Goal: Book appointment/travel/reservation

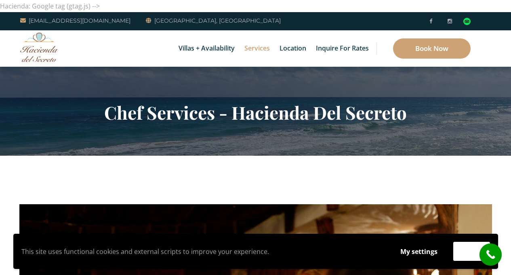
click at [70, 56] on div "Villas + Availability 6 Bedrooms Casa del Secreto 5 Bedrooms Villa Sarita Villa…" at bounding box center [255, 48] width 511 height 36
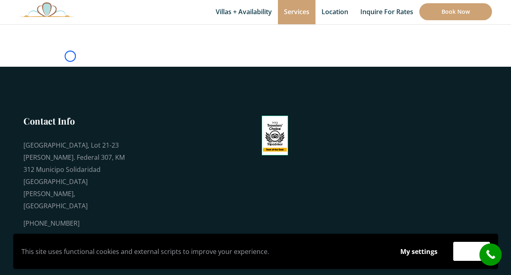
scroll to position [666, 0]
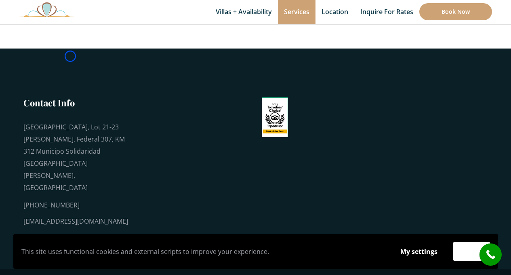
click at [70, 56] on footer "Contact Info Playa del Secreto, Lot 21-23 Carr. Federal 307, KM 312 Municipo So…" at bounding box center [255, 158] width 511 height 221
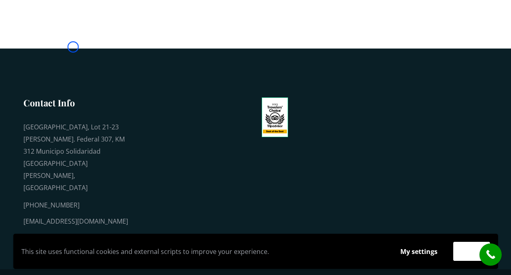
scroll to position [0, 0]
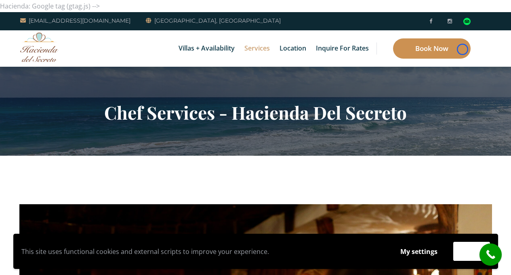
click at [463, 49] on link "Book Now" at bounding box center [432, 48] width 78 height 20
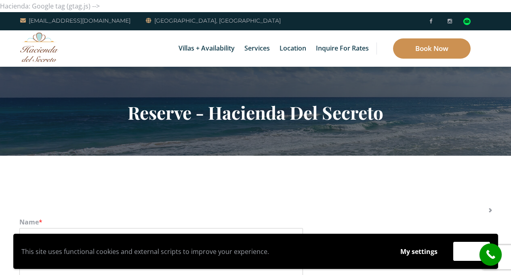
click at [463, 49] on link "Book Now" at bounding box center [432, 48] width 78 height 20
click at [73, 55] on div "Villas + Availability 6 Bedrooms Casa del Secreto 5 Bedrooms [GEOGRAPHIC_DATA][…" at bounding box center [255, 48] width 511 height 36
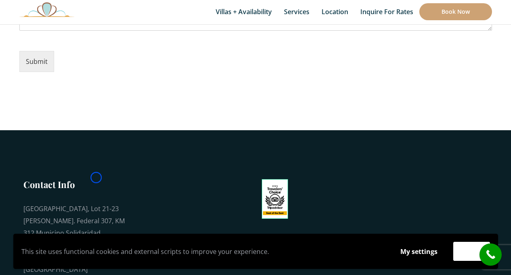
scroll to position [1214, 0]
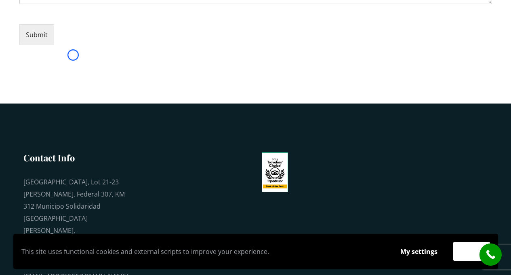
scroll to position [0, 0]
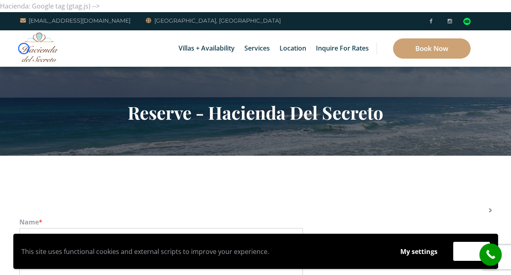
click at [24, 48] on img at bounding box center [39, 46] width 38 height 29
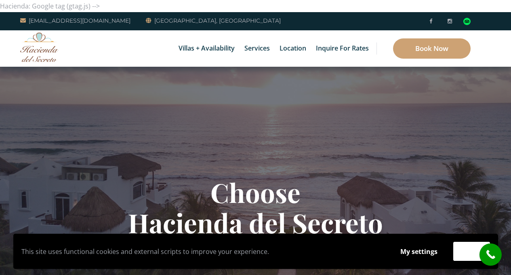
click at [68, 46] on div "Villas + Availability 6 Bedrooms Casa del Secreto 5 Bedrooms [GEOGRAPHIC_DATA][…" at bounding box center [255, 48] width 511 height 36
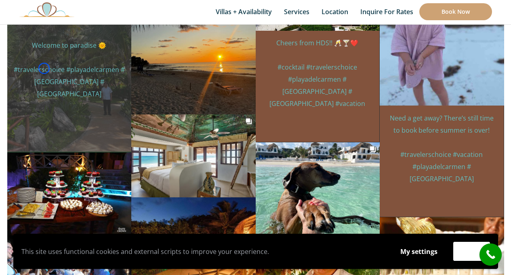
scroll to position [4711, 0]
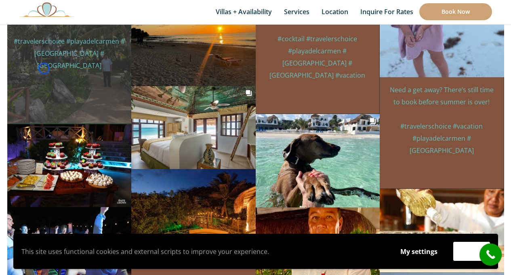
click at [68, 46] on p "Welcome to paradise 🌞 #travelerschoice #playadelcarmen #[GEOGRAPHIC_DATA] #[GEO…" at bounding box center [69, 41] width 112 height 61
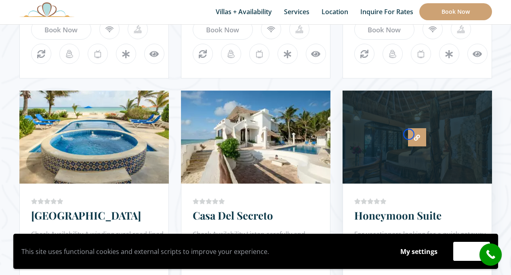
click at [409, 134] on link at bounding box center [417, 137] width 18 height 18
